Goal: Task Accomplishment & Management: Use online tool/utility

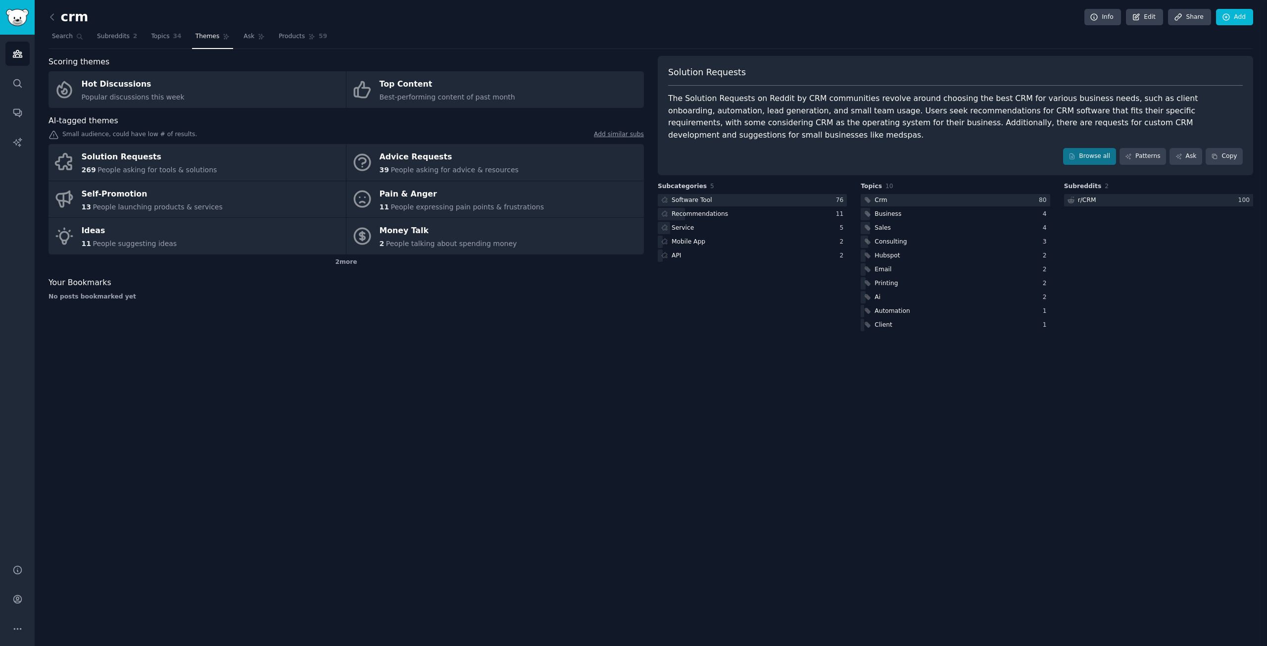
scroll to position [45, 0]
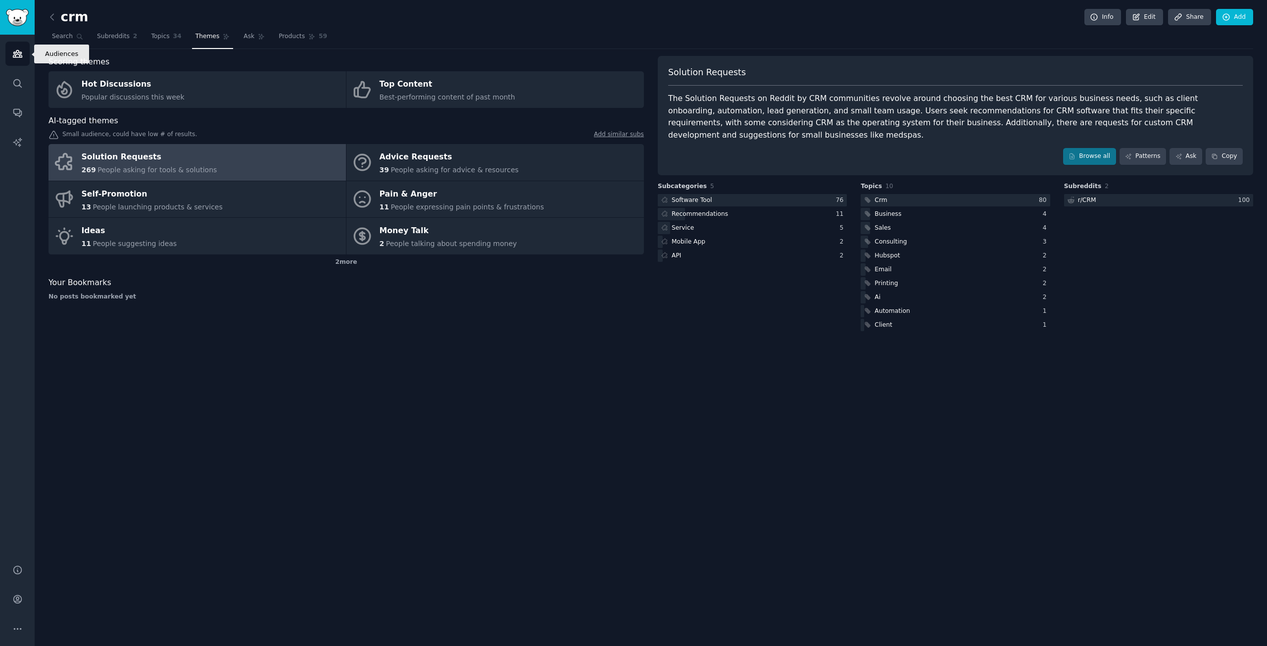
click at [18, 60] on link "Audiences" at bounding box center [17, 54] width 24 height 24
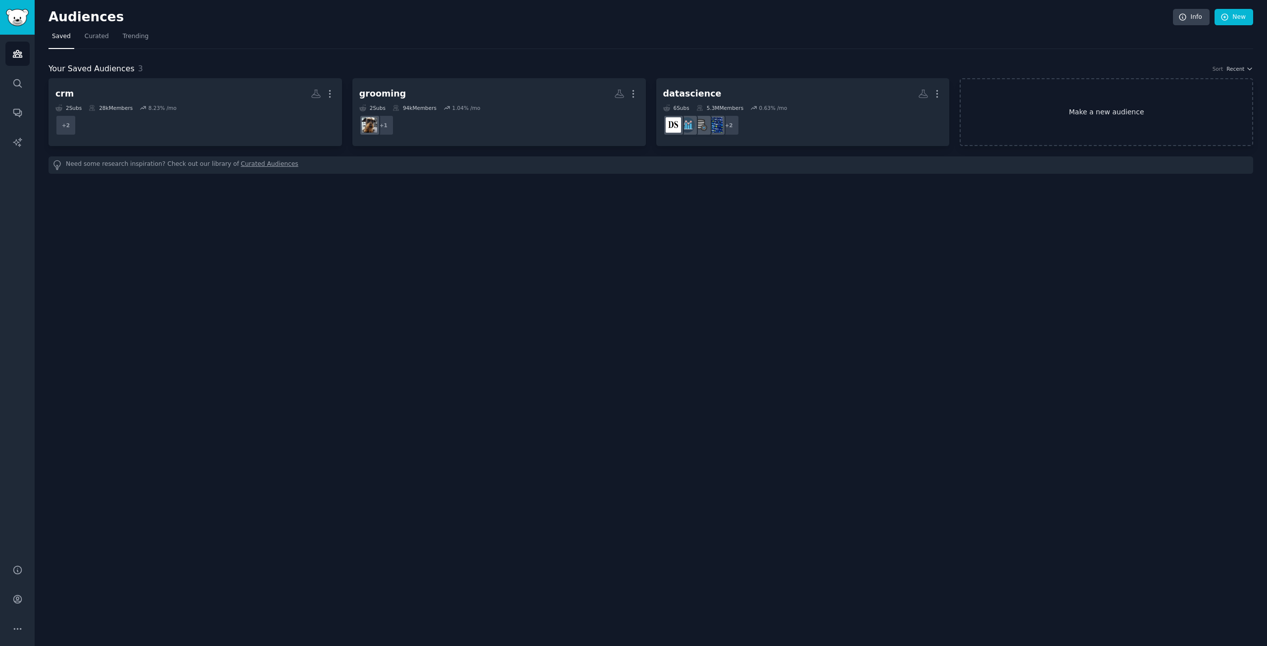
click at [1015, 115] on link "Make a new audience" at bounding box center [1107, 112] width 294 height 68
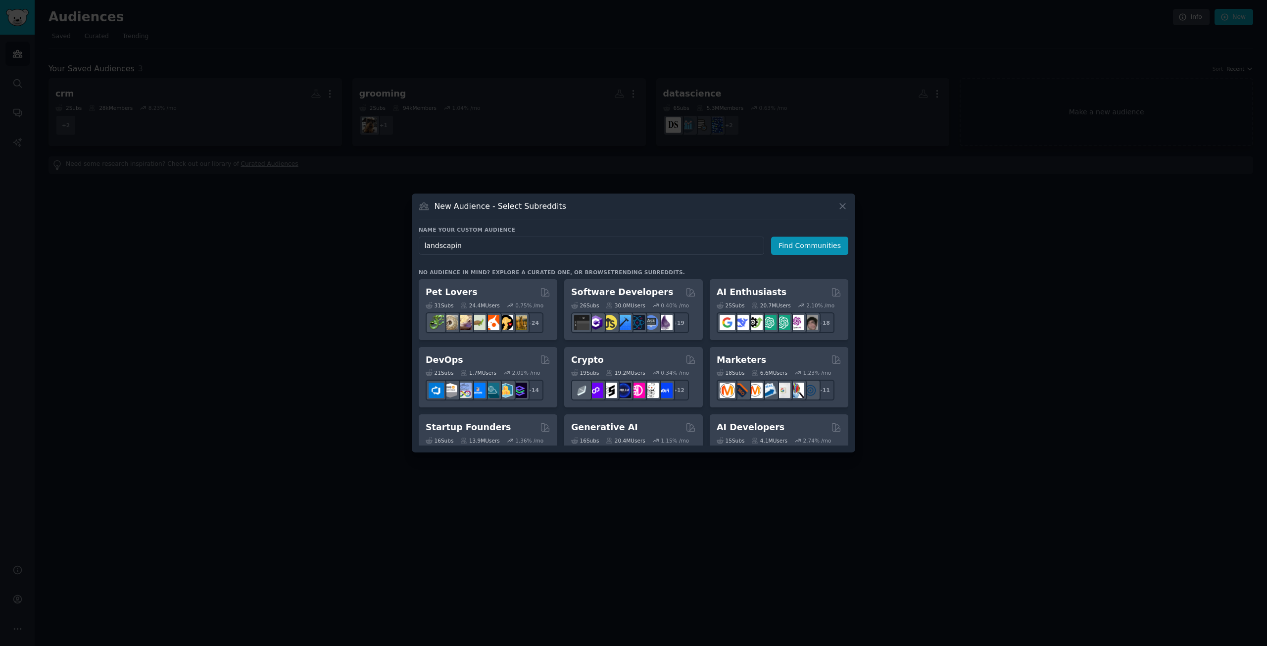
type input "landscaping"
click button "Find Communities" at bounding box center [809, 246] width 77 height 18
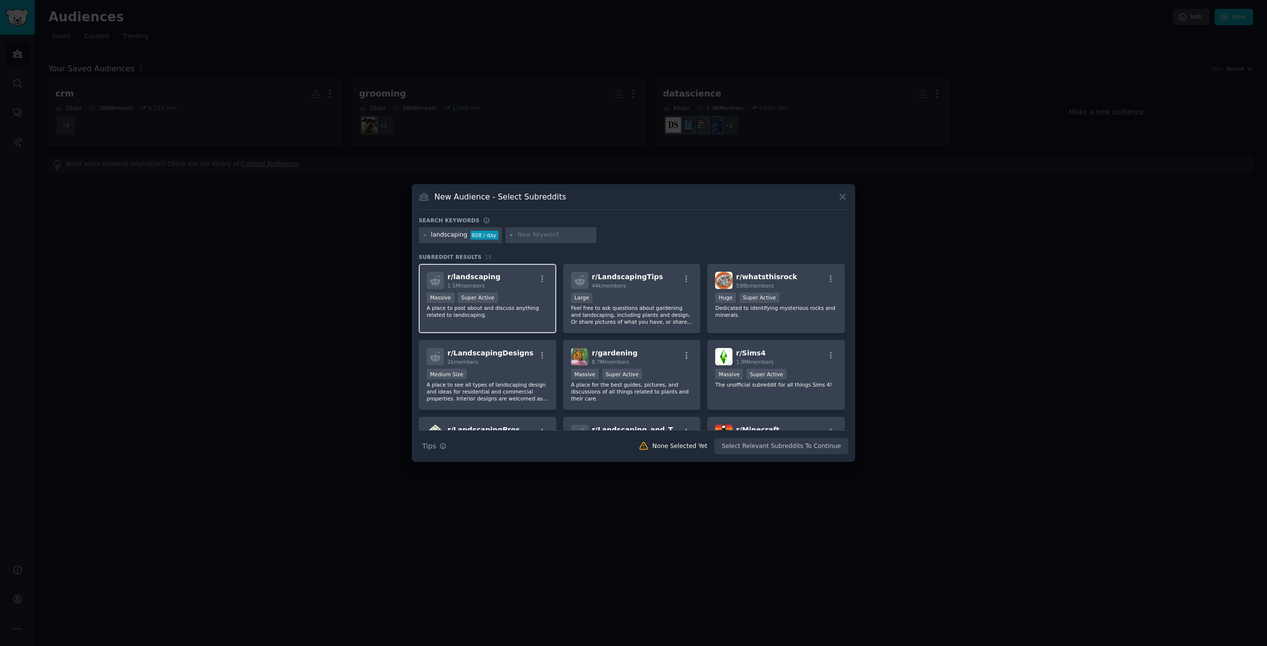
click at [519, 287] on div "r/ landscaping 1.5M members" at bounding box center [488, 280] width 122 height 17
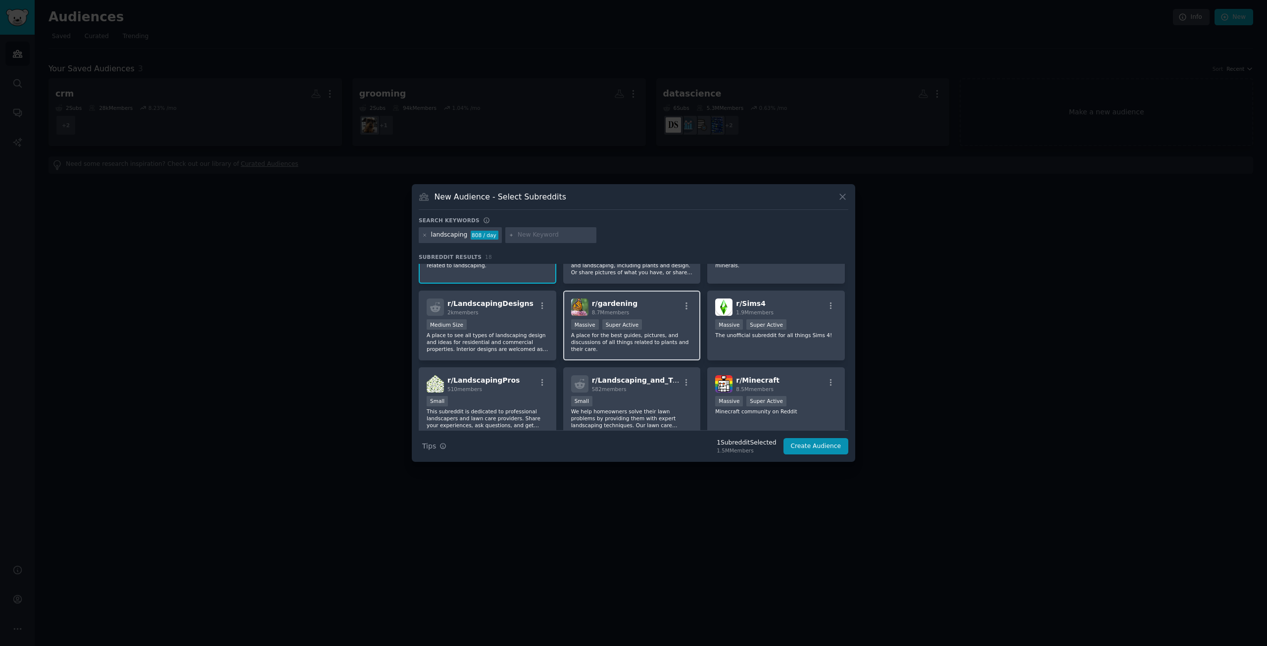
scroll to position [99, 0]
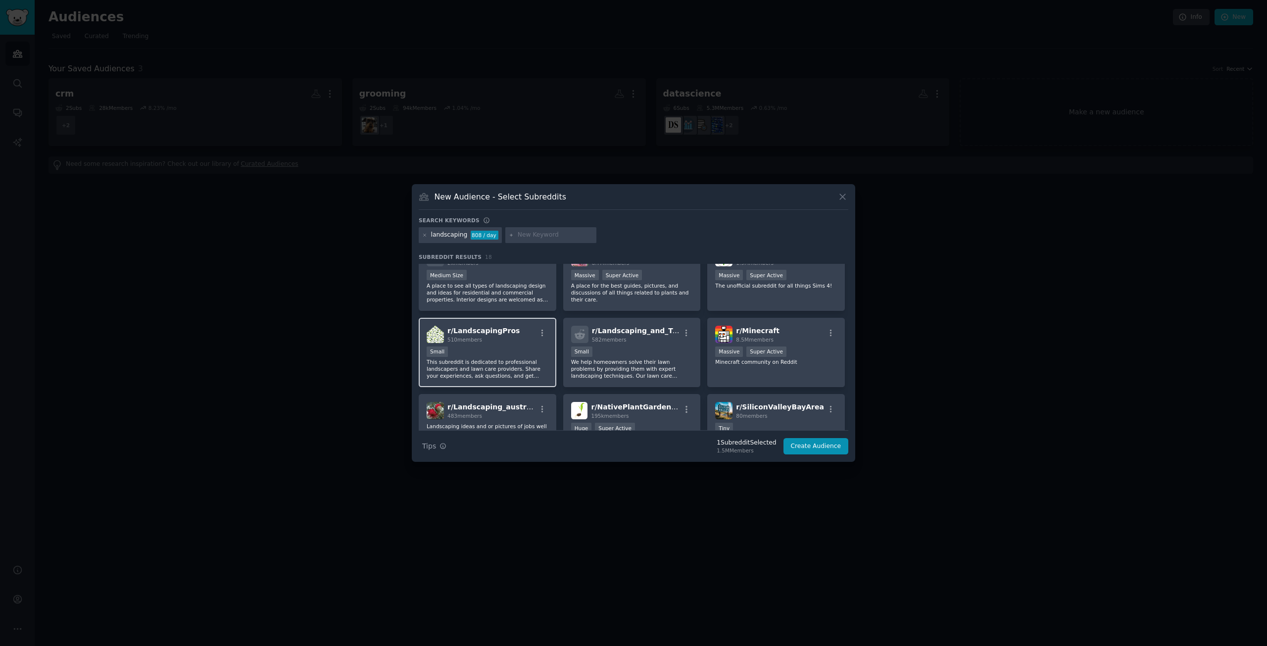
click at [529, 347] on div "Small" at bounding box center [488, 353] width 122 height 12
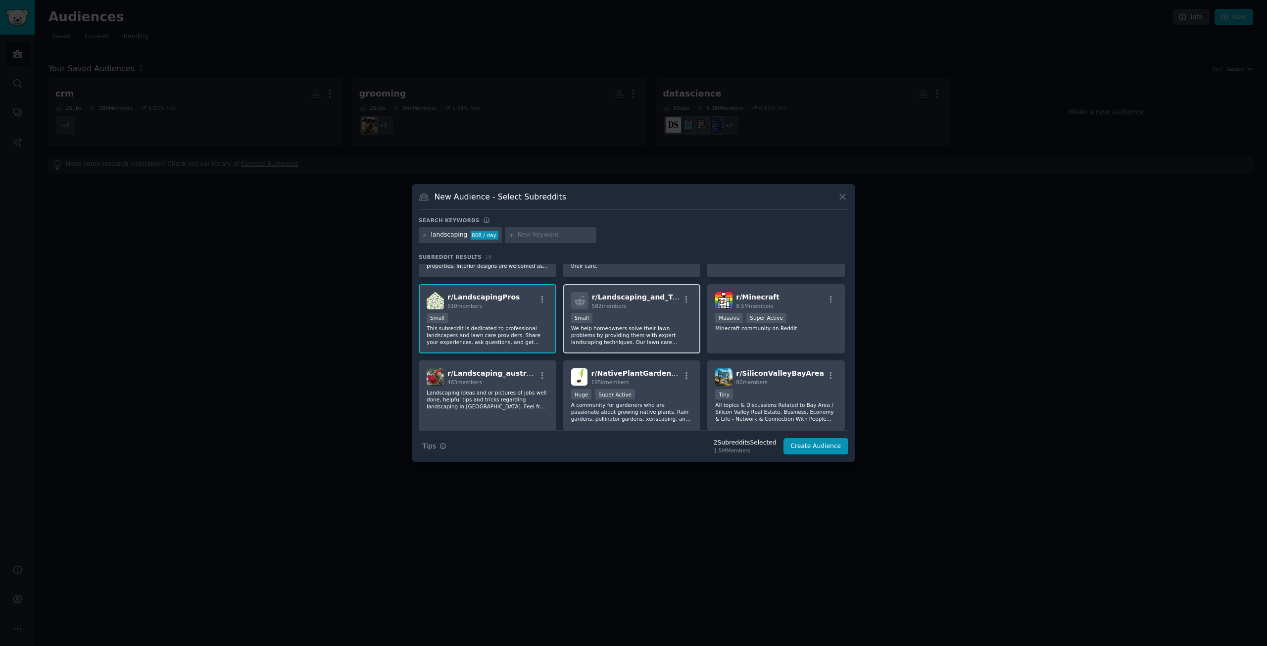
scroll to position [149, 0]
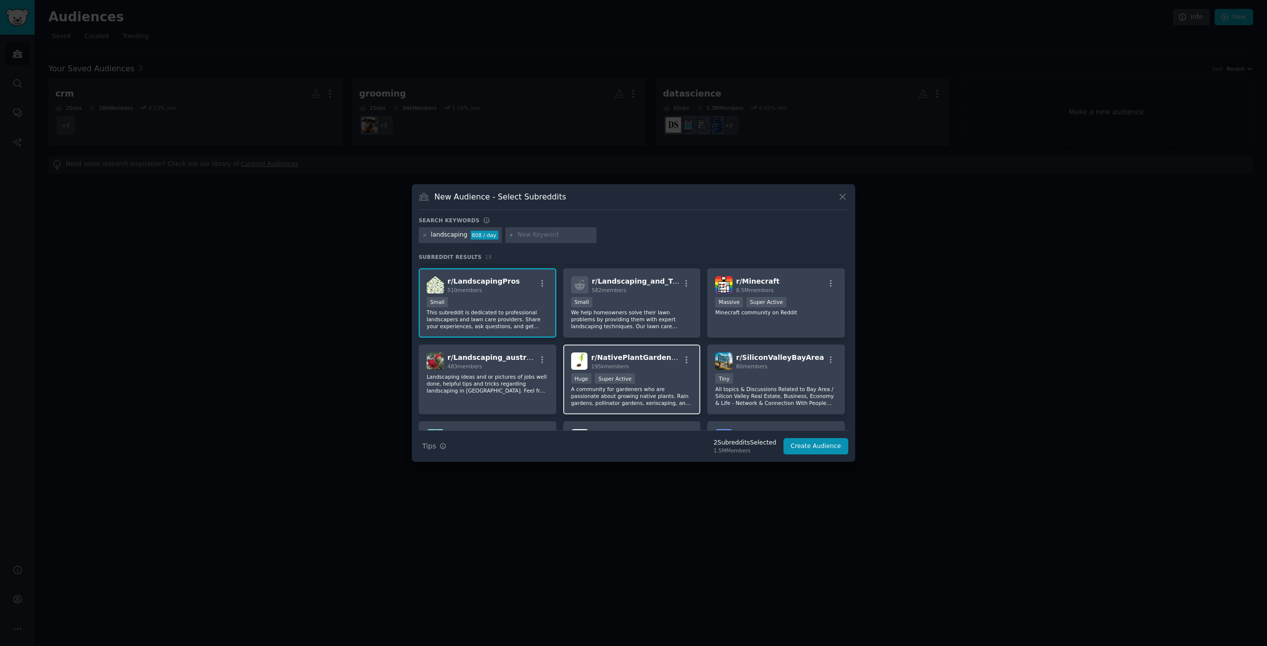
click at [653, 369] on div "195k members" at bounding box center [635, 366] width 89 height 7
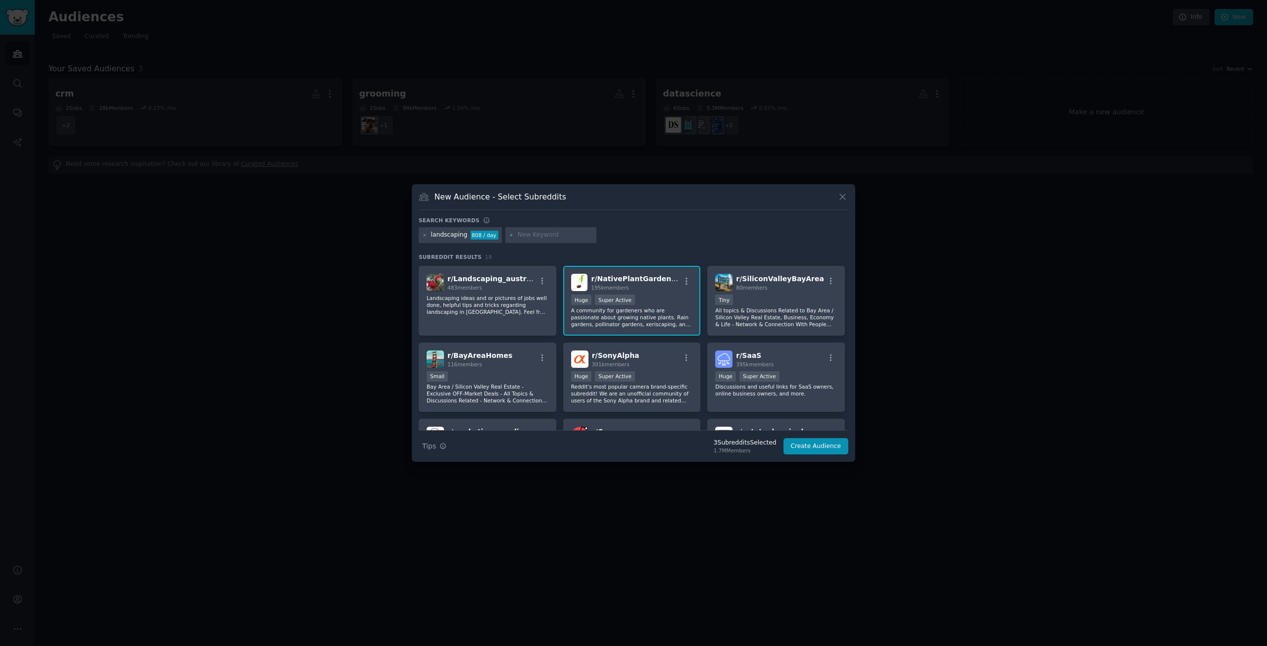
scroll to position [248, 0]
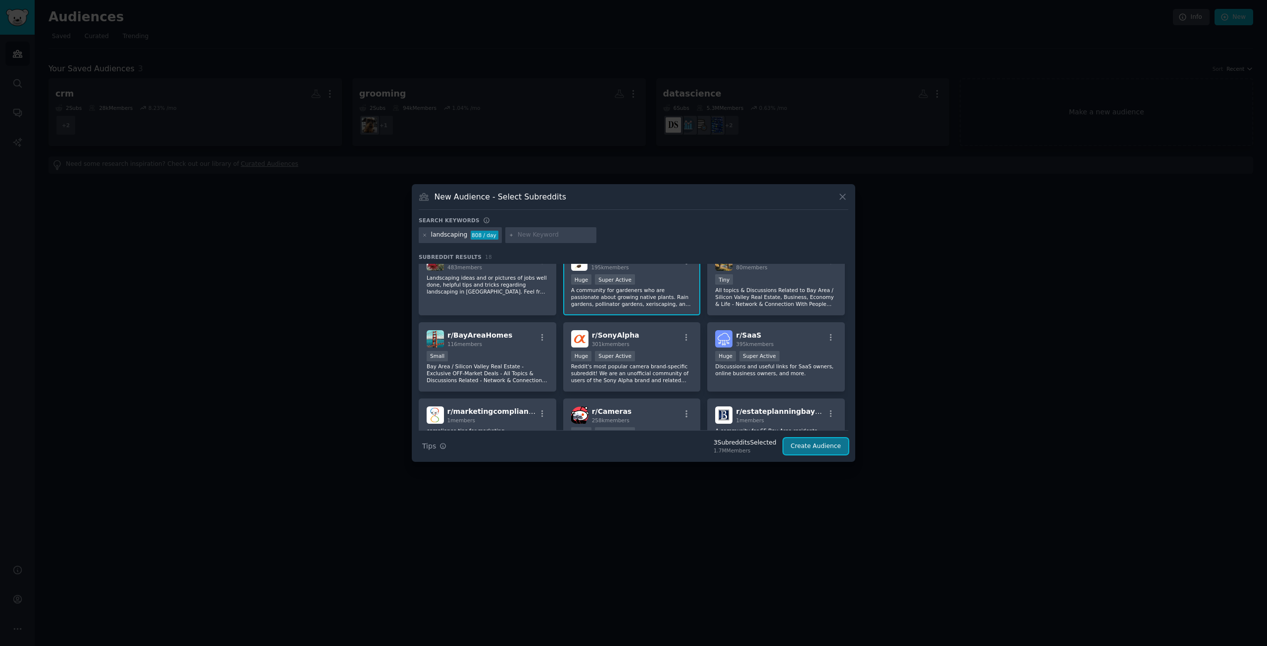
click at [798, 447] on button "Create Audience" at bounding box center [816, 446] width 65 height 17
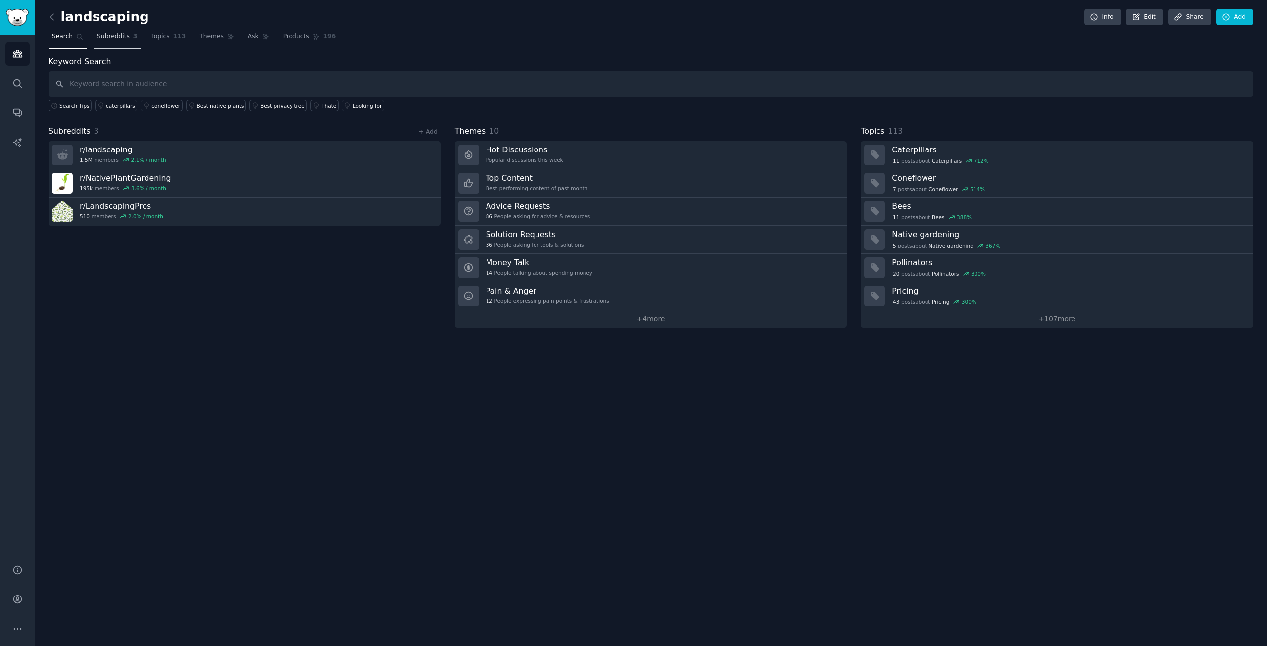
click at [121, 37] on span "Subreddits" at bounding box center [113, 36] width 33 height 9
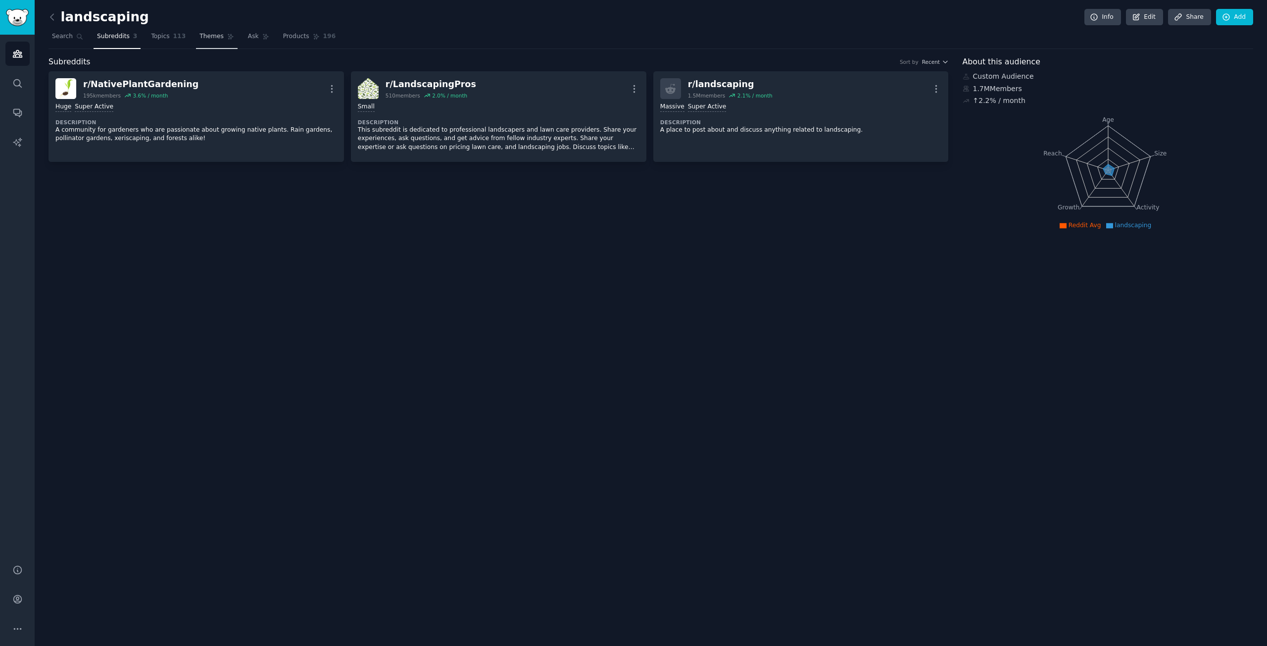
click at [155, 40] on span "Topics" at bounding box center [160, 36] width 18 height 9
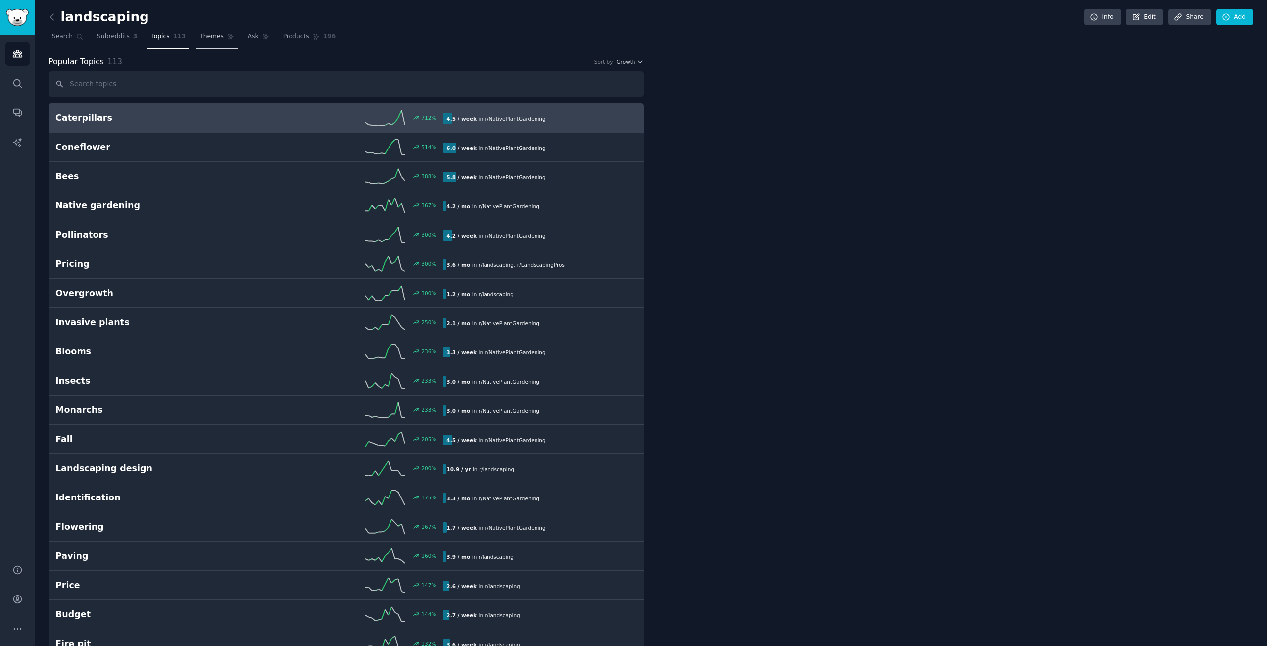
click at [206, 36] on span "Themes" at bounding box center [211, 36] width 24 height 9
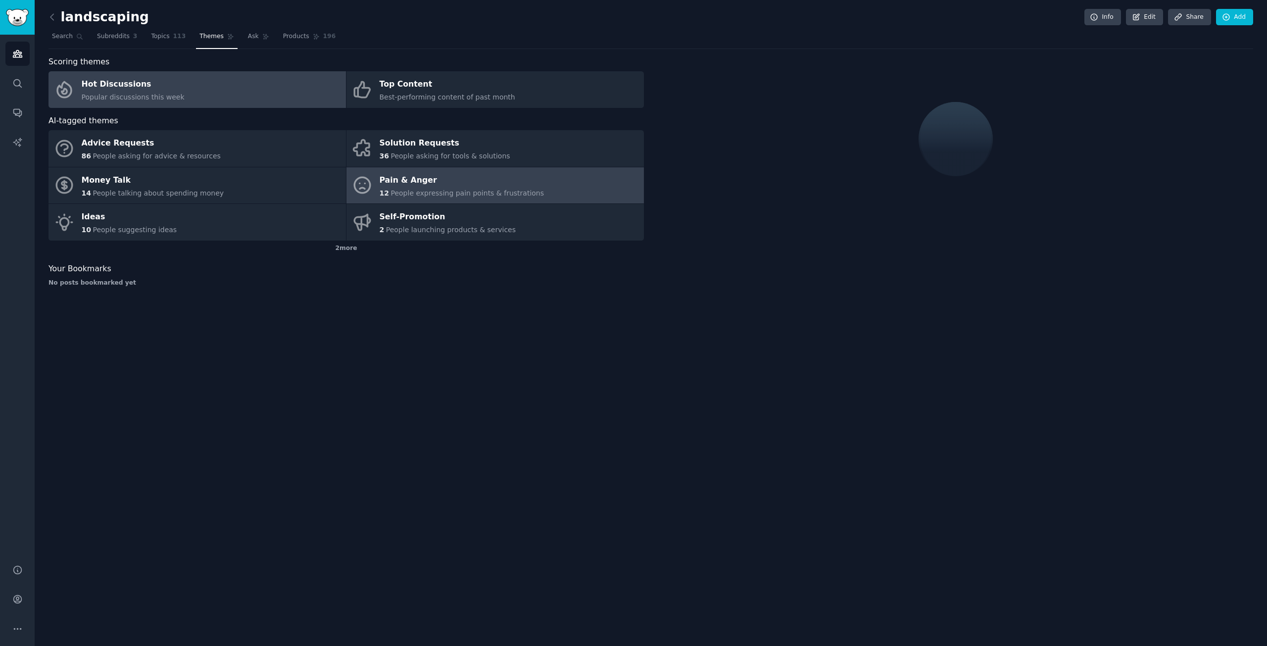
click at [395, 191] on span "People expressing pain points & frustrations" at bounding box center [467, 193] width 153 height 8
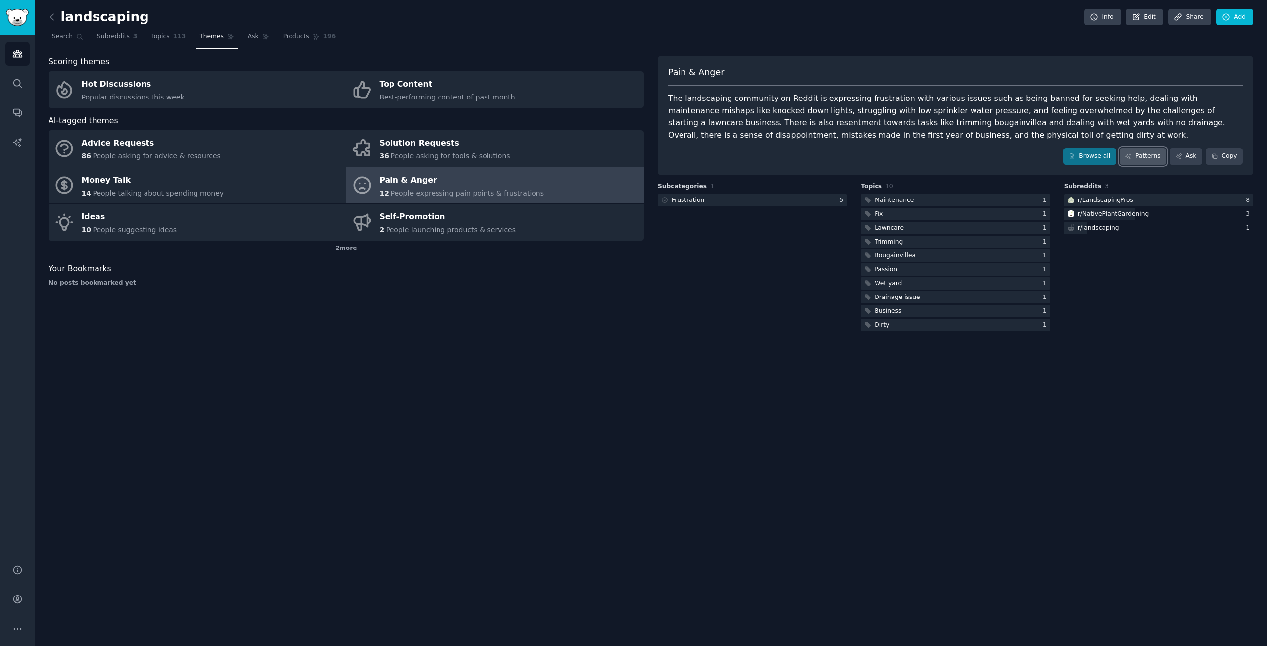
click at [1146, 156] on link "Patterns" at bounding box center [1143, 156] width 47 height 17
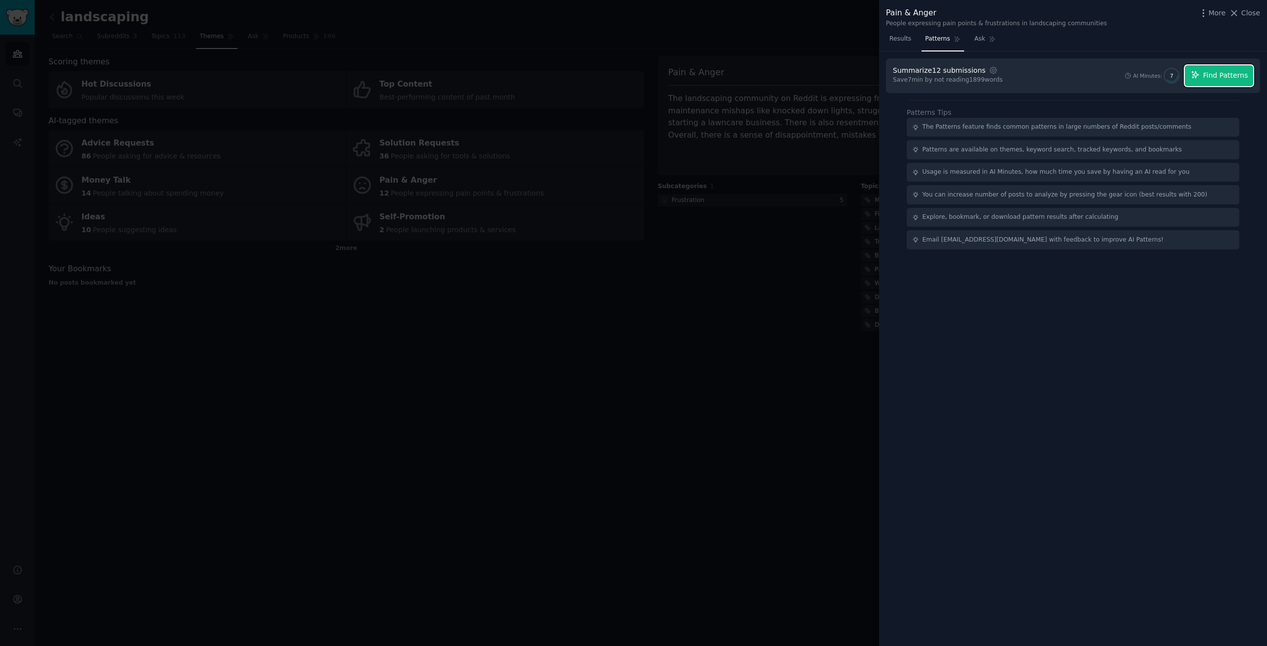
click at [1237, 76] on span "Find Patterns" at bounding box center [1225, 75] width 45 height 10
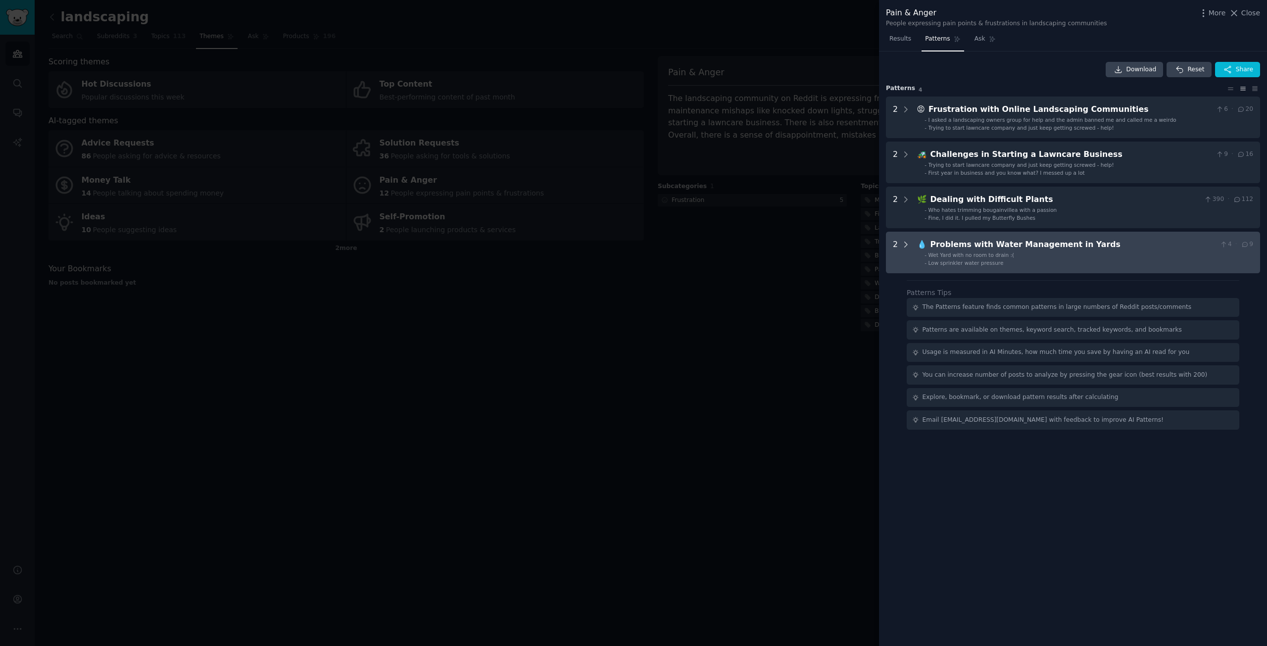
click at [903, 244] on icon at bounding box center [905, 244] width 9 height 9
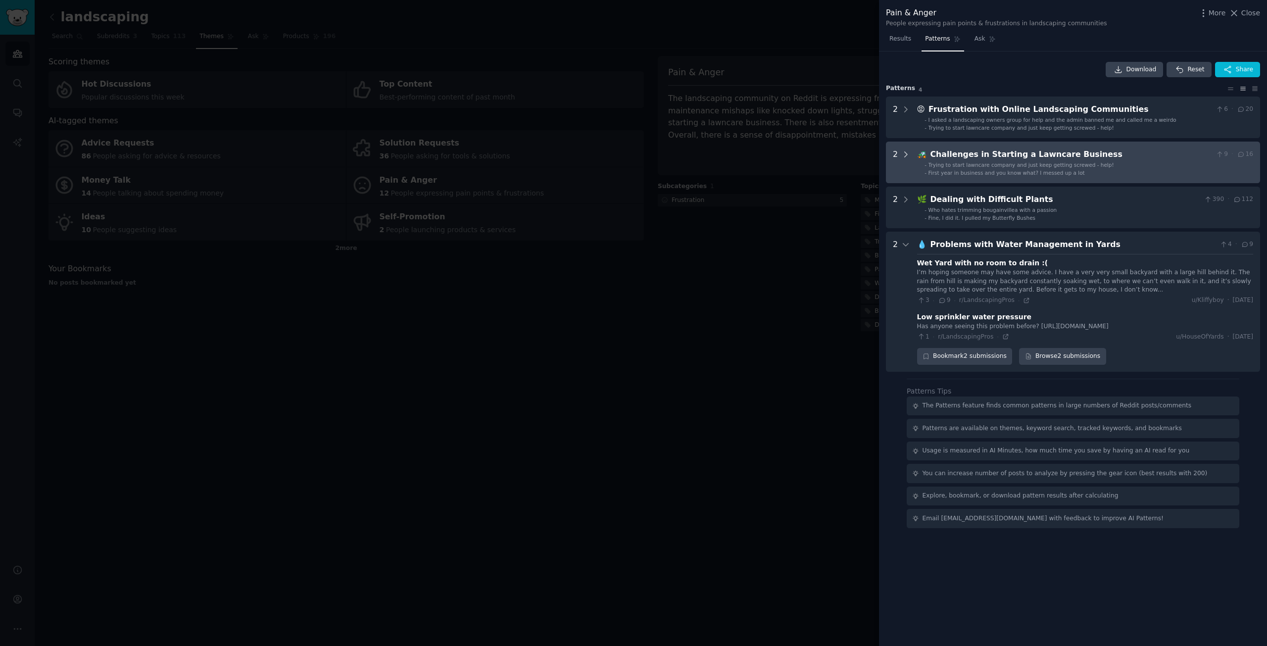
click at [904, 154] on icon at bounding box center [905, 154] width 9 height 9
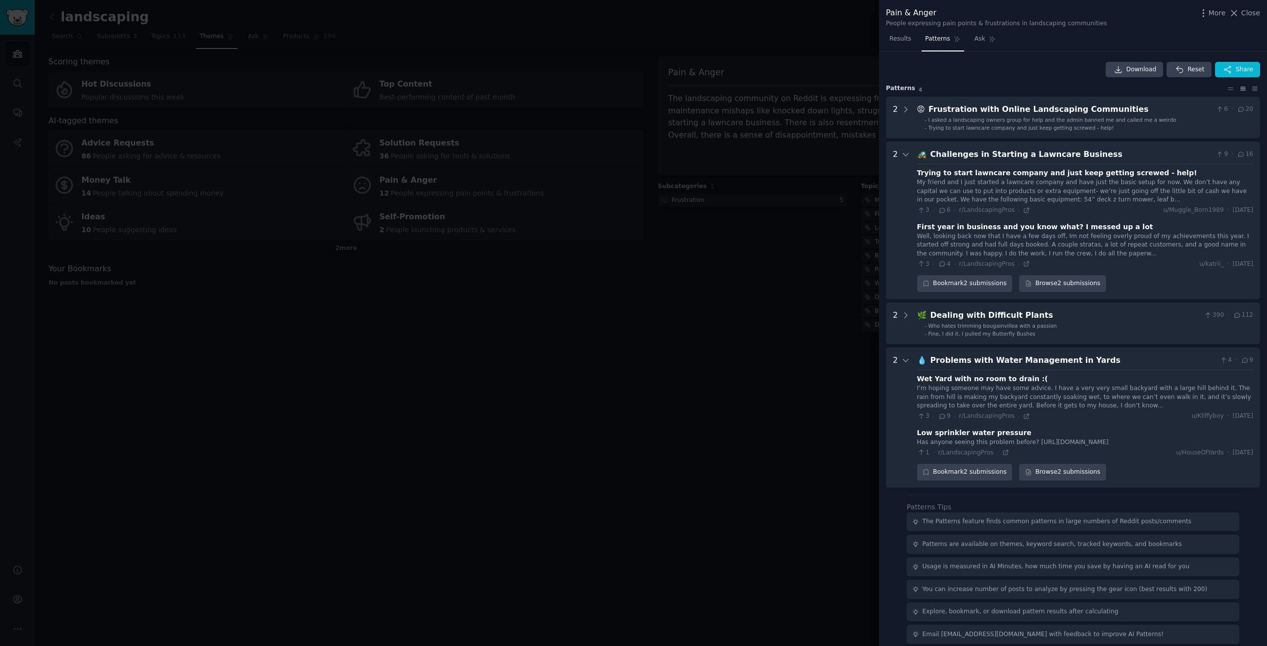
scroll to position [6, 0]
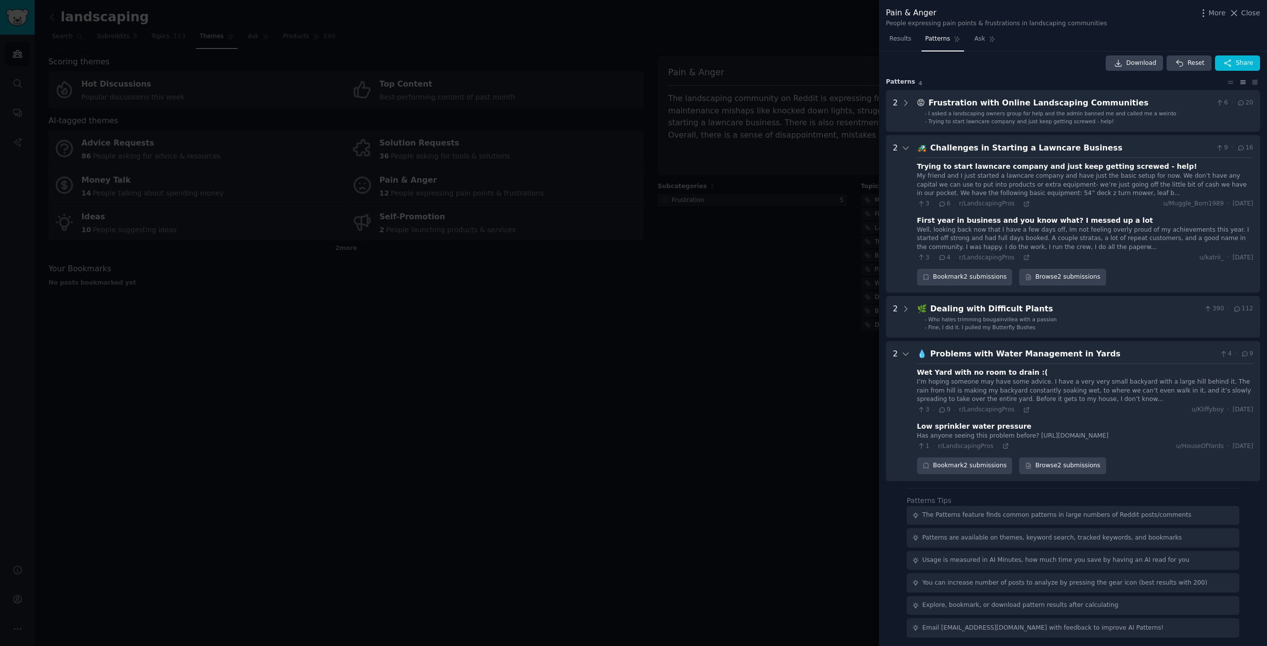
click at [664, 292] on div at bounding box center [633, 323] width 1267 height 646
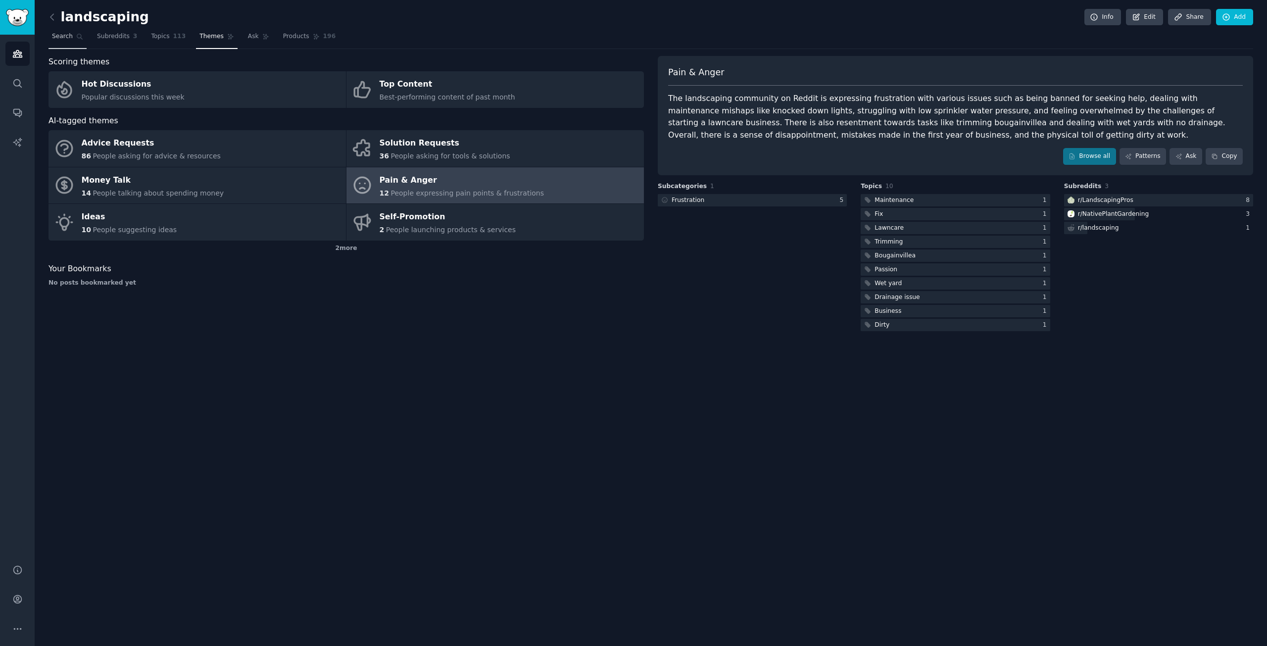
click at [57, 35] on span "Search" at bounding box center [62, 36] width 21 height 9
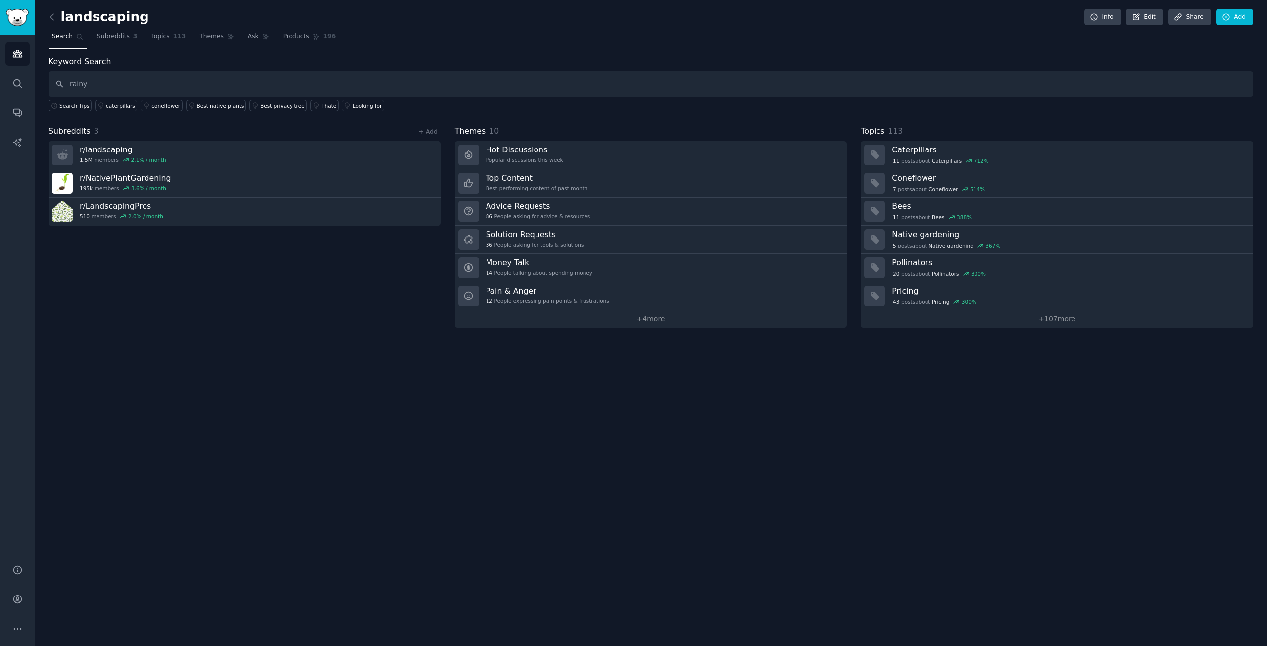
type input "rainy"
